Goal: Task Accomplishment & Management: Manage account settings

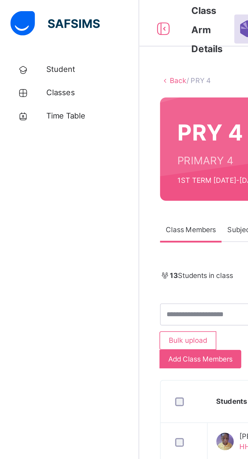
click at [24, 32] on span "Student" at bounding box center [40, 30] width 40 height 5
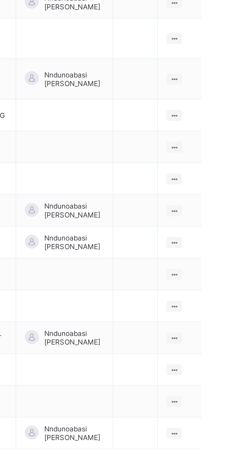
click at [228, 255] on icon at bounding box center [227, 257] width 4 height 4
click at [0, 0] on div "View Class" at bounding box center [0, 0] width 0 height 0
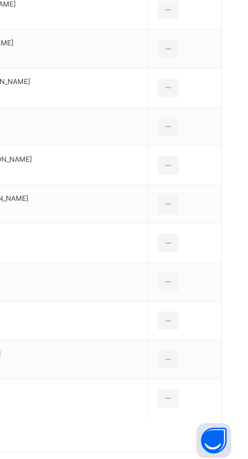
click at [214, 429] on icon at bounding box center [215, 430] width 4 height 5
click at [0, 0] on div "Remove from Class" at bounding box center [0, 0] width 0 height 0
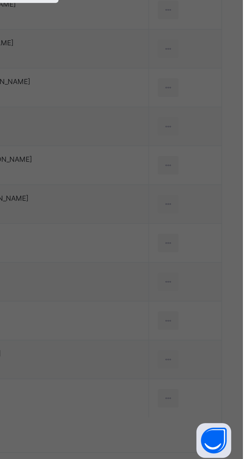
click at [159, 251] on span "Yes, Remove Student" at bounding box center [144, 248] width 30 height 5
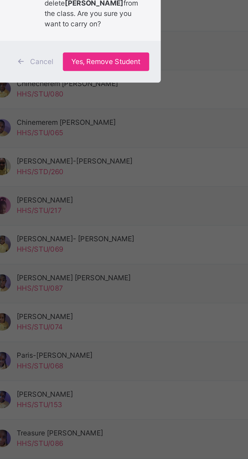
click at [159, 251] on span "Yes, Remove Student" at bounding box center [144, 248] width 30 height 5
click at [162, 217] on div "×" at bounding box center [160, 211] width 5 height 11
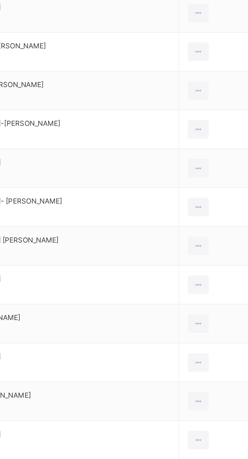
click at [214, 311] on icon at bounding box center [215, 311] width 4 height 5
click at [0, 0] on div "Transfer Student" at bounding box center [0, 0] width 0 height 0
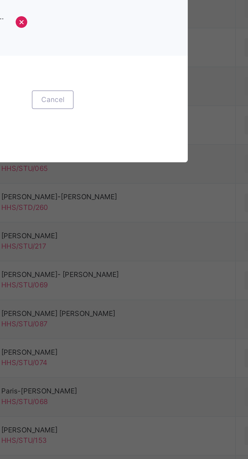
click at [116, 218] on div "×" at bounding box center [113, 215] width 5 height 5
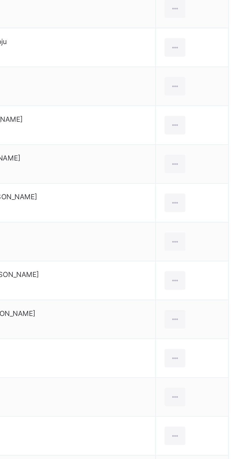
click at [218, 311] on div at bounding box center [215, 311] width 9 height 8
click at [0, 0] on div "Remove from Class" at bounding box center [0, 0] width 0 height 0
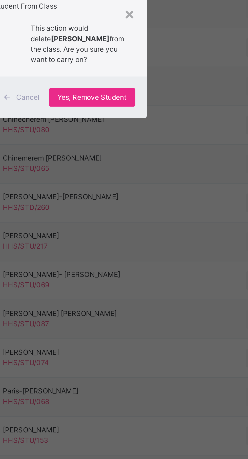
click at [162, 253] on div "Yes, Remove Student" at bounding box center [144, 248] width 38 height 8
click at [159, 251] on span "Yes, Remove Student" at bounding box center [144, 248] width 30 height 5
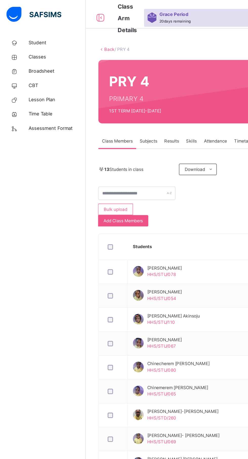
click at [25, 51] on span "Broadsheet" at bounding box center [40, 50] width 40 height 5
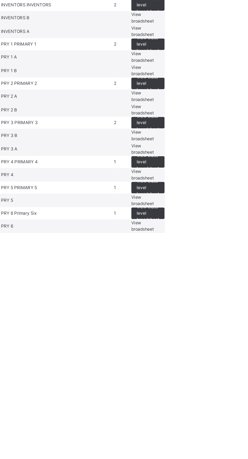
click at [199, 232] on span "View class level broadsheet" at bounding box center [191, 225] width 16 height 14
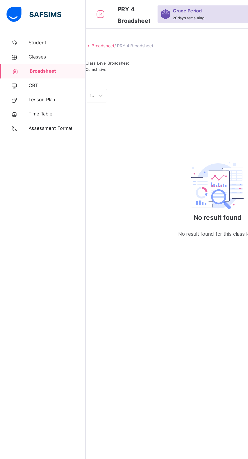
click at [23, 29] on span "Student" at bounding box center [40, 30] width 40 height 5
